Goal: Transaction & Acquisition: Subscribe to service/newsletter

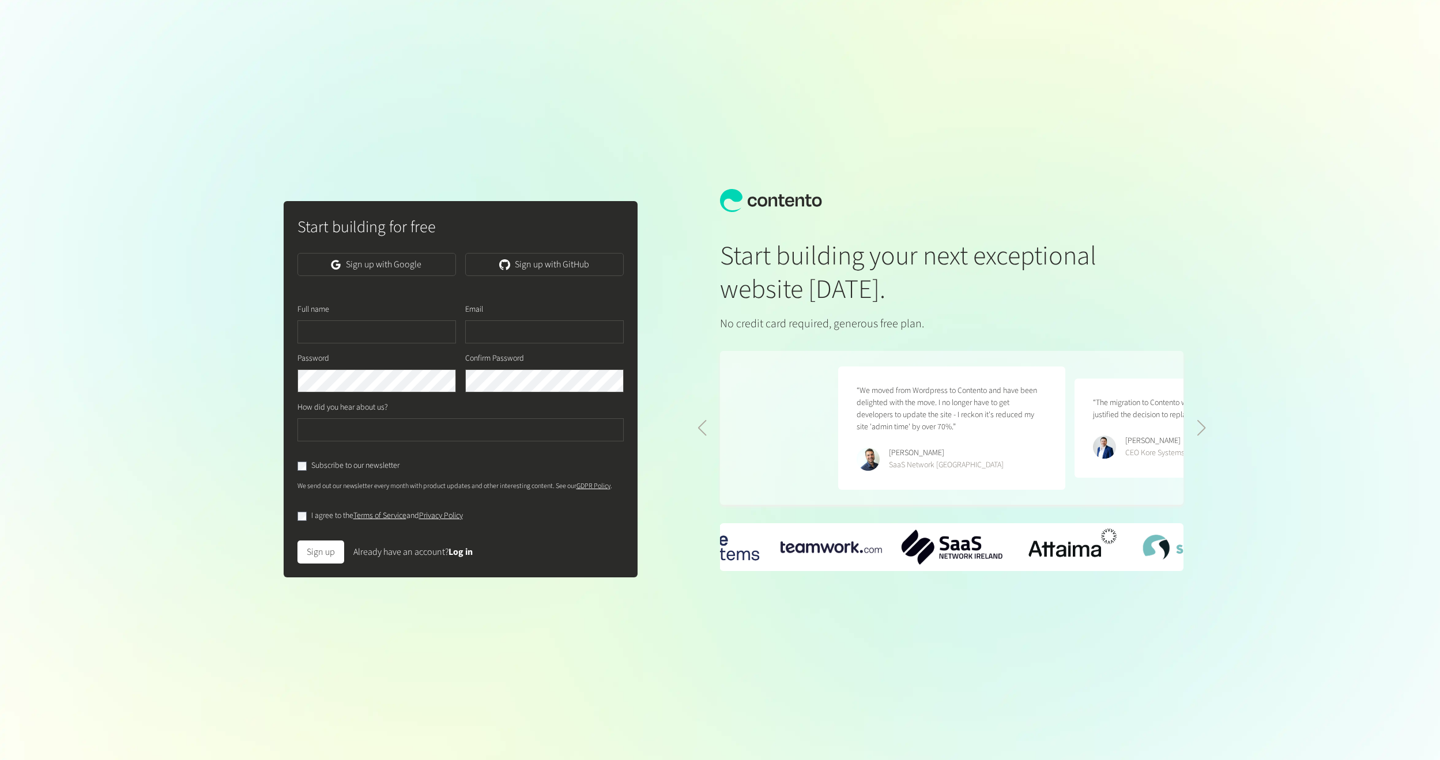
scroll to position [0, 473]
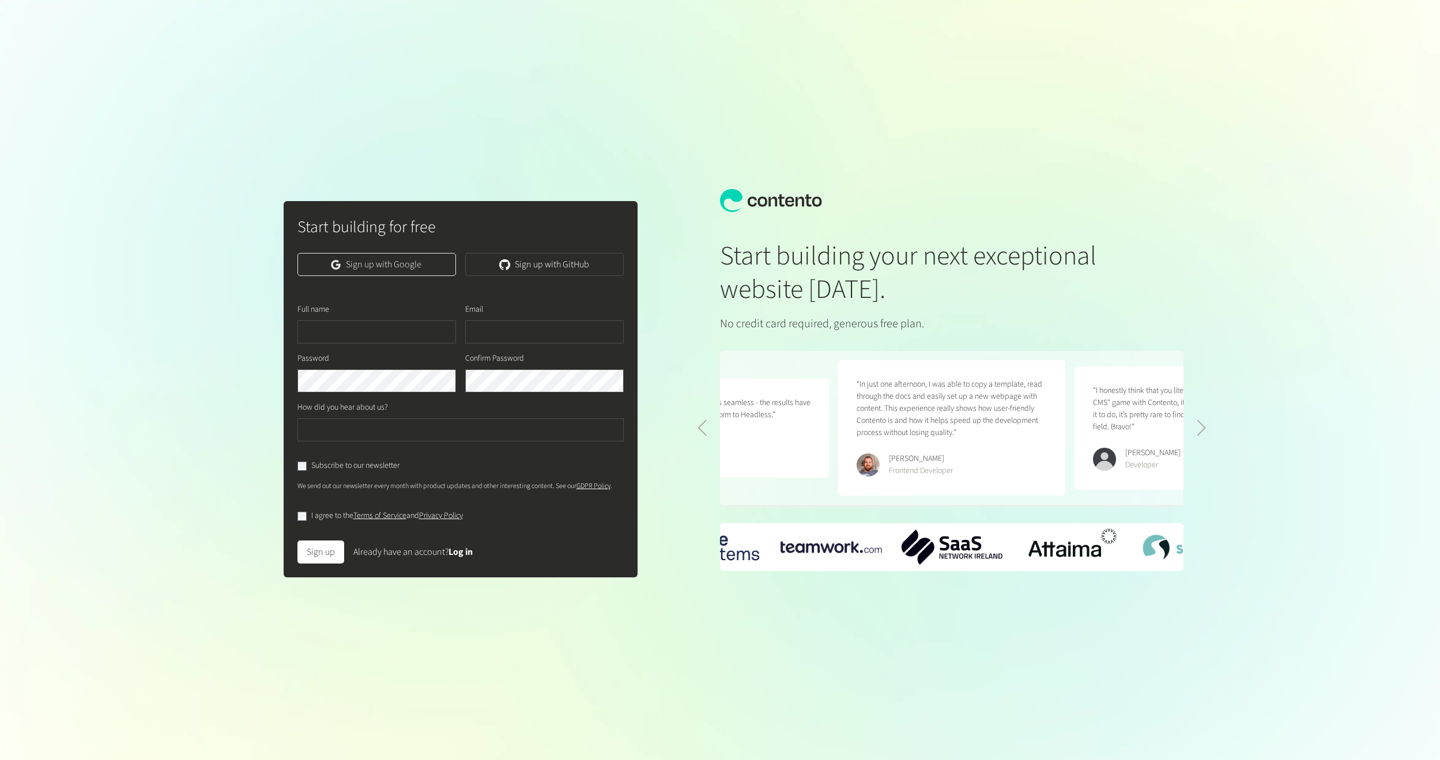
click at [417, 258] on link "Sign up with Google" at bounding box center [376, 264] width 159 height 23
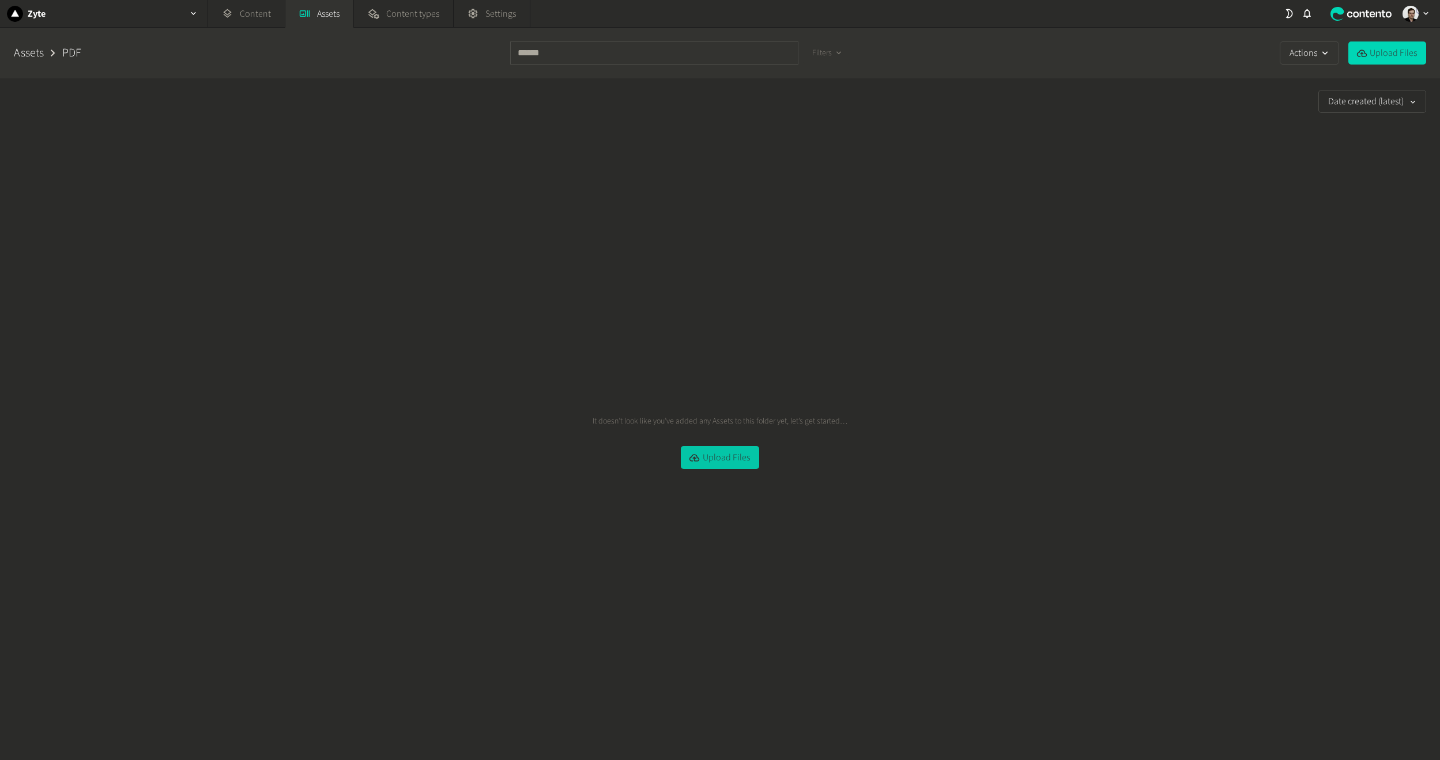
click at [734, 461] on button "Upload Files" at bounding box center [720, 457] width 78 height 23
